Goal: Task Accomplishment & Management: Complete application form

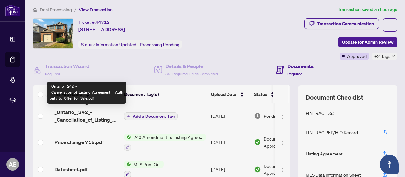
click at [84, 117] on span "_Ontario__242_-_Cancellation_of_Listing_Agreement___Authority_to_Offer_for_Sale…" at bounding box center [86, 115] width 64 height 15
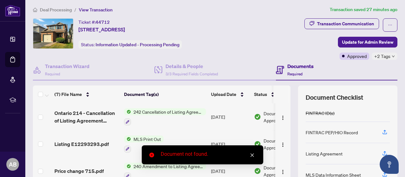
click at [179, 112] on span "242 Cancellation of Listing Agreement - Authority to Offer for Sale" at bounding box center [168, 111] width 75 height 7
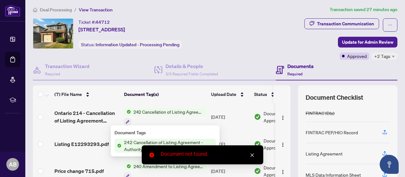
click at [175, 141] on span "242 Cancellation of Listing Agreement - Authority to Offer for Sale" at bounding box center [168, 145] width 94 height 14
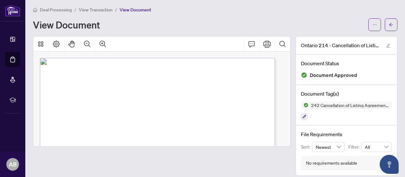
click at [99, 10] on span "View Transaction" at bounding box center [96, 10] width 34 height 6
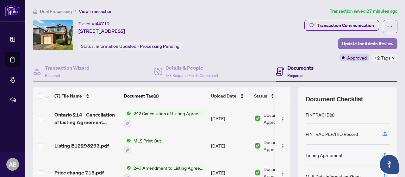
click at [362, 44] on span "Update for Admin Review" at bounding box center [367, 44] width 51 height 10
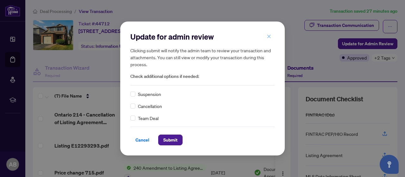
click at [268, 37] on icon "close" at bounding box center [268, 36] width 4 height 4
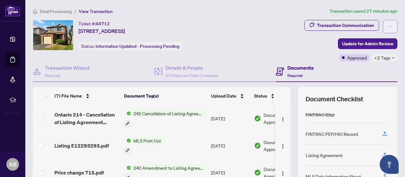
click at [382, 27] on button "button" at bounding box center [389, 26] width 15 height 13
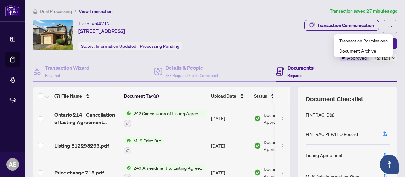
click at [233, 46] on div "Ticket #: [STREET_ADDRESS] Status: Information Updated - Processing Pending" at bounding box center [137, 35] width 209 height 30
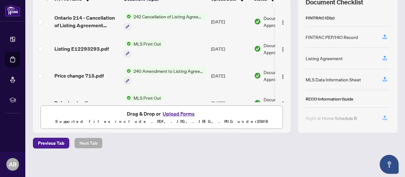
scroll to position [97, 0]
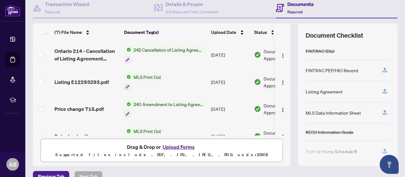
click at [176, 48] on span "242 Cancellation of Listing Agreement - Authority to Offer for Sale" at bounding box center [168, 49] width 75 height 7
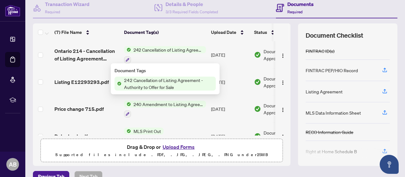
click at [153, 79] on span "242 Cancellation of Listing Agreement - Authority to Offer for Sale" at bounding box center [168, 83] width 94 height 14
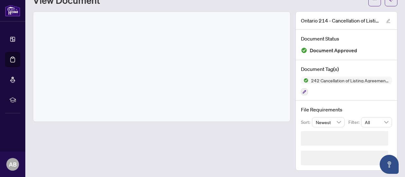
scroll to position [6, 0]
